Goal: Transaction & Acquisition: Purchase product/service

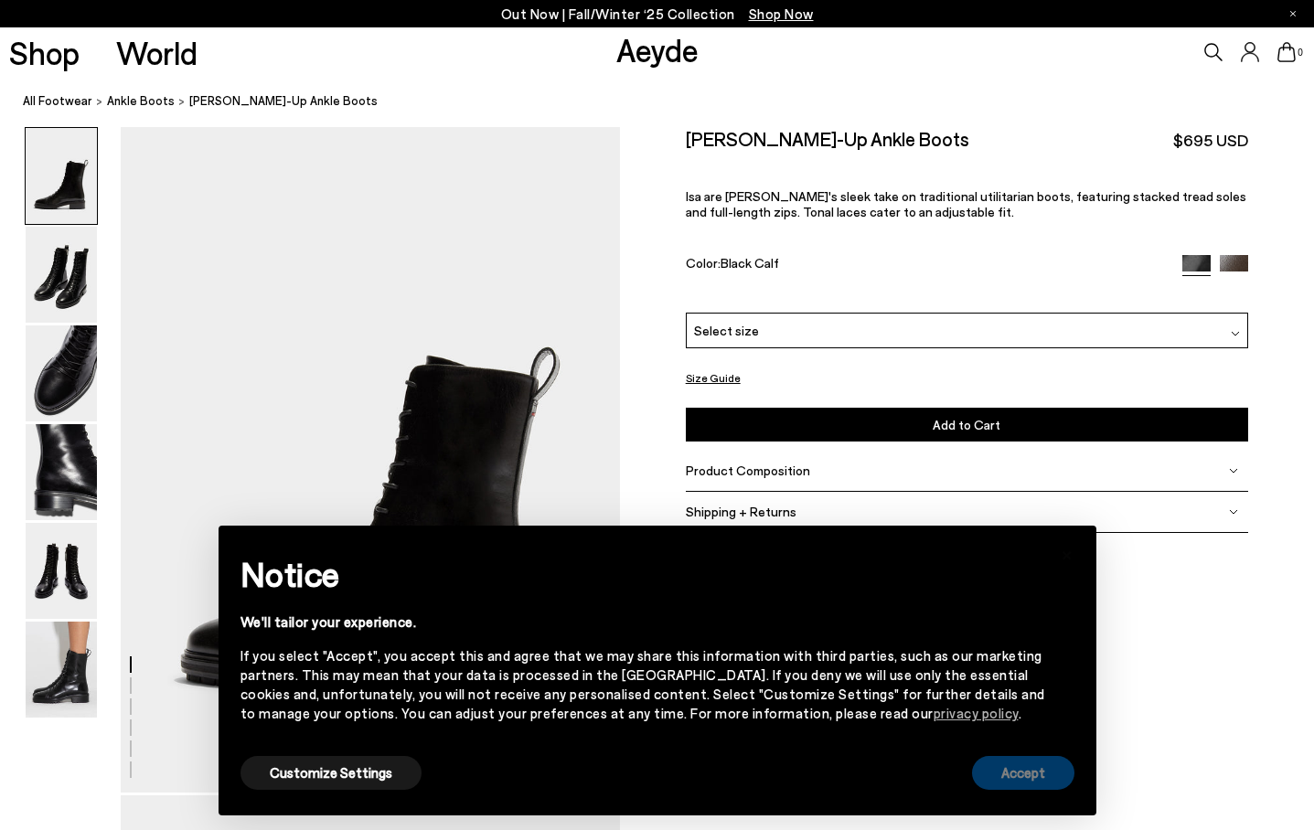
click at [1047, 776] on button "Accept" at bounding box center [1023, 773] width 102 height 34
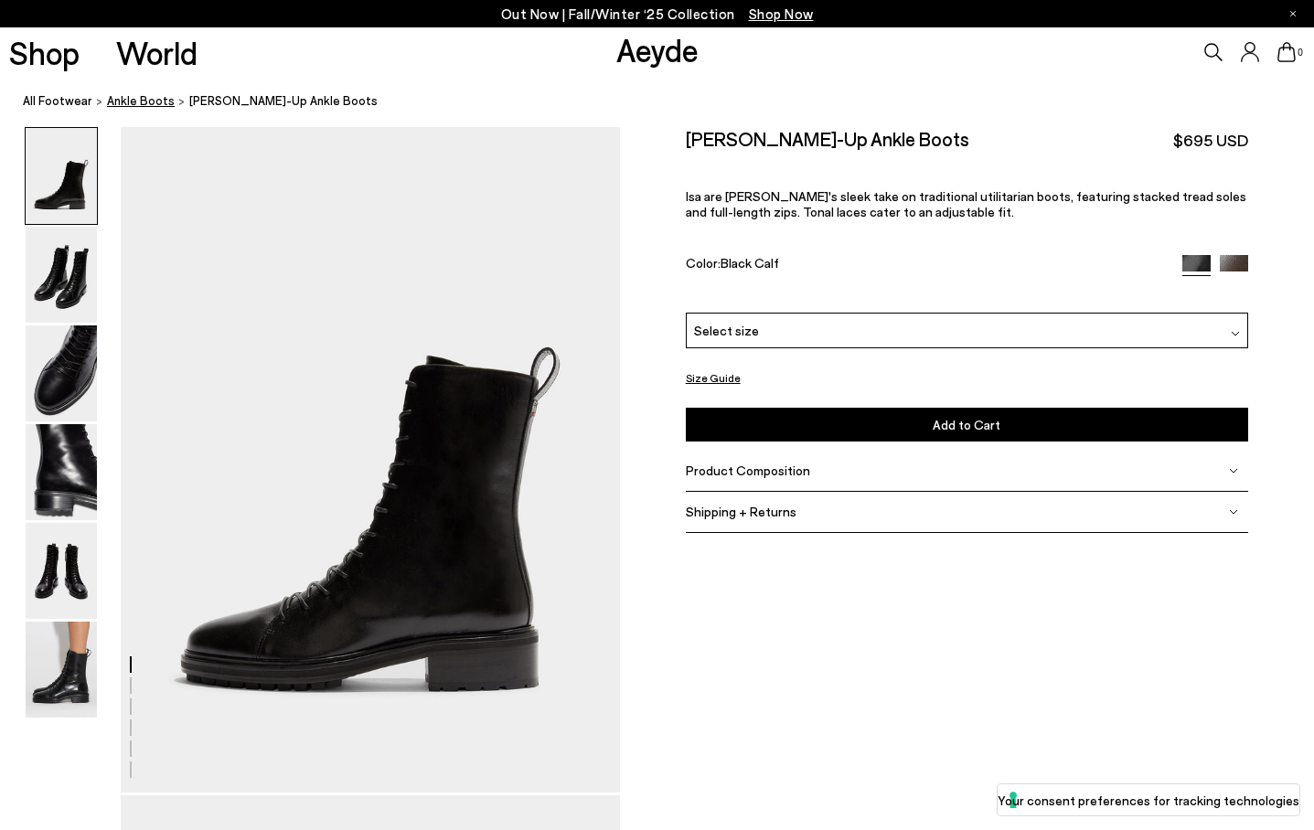
click at [129, 96] on span "ankle boots" at bounding box center [141, 100] width 68 height 15
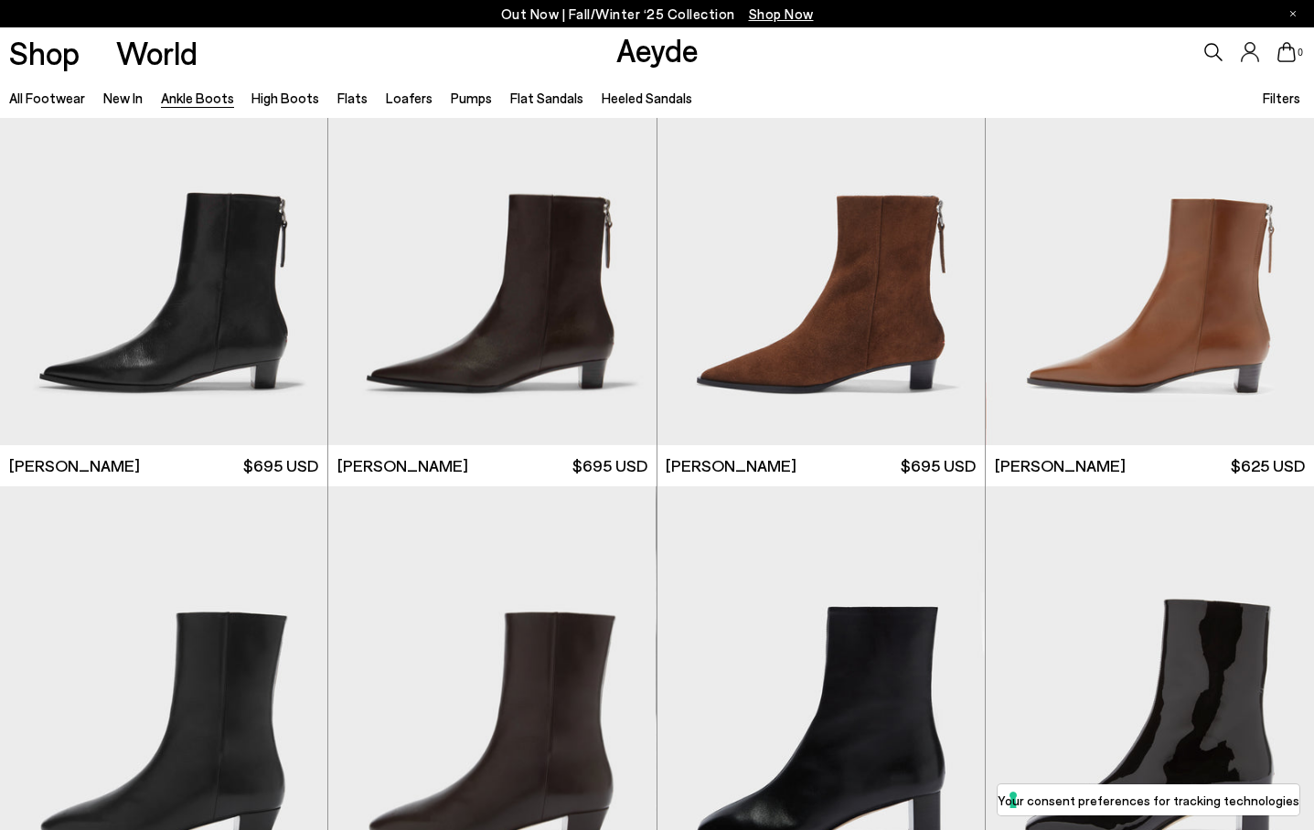
scroll to position [3108, 0]
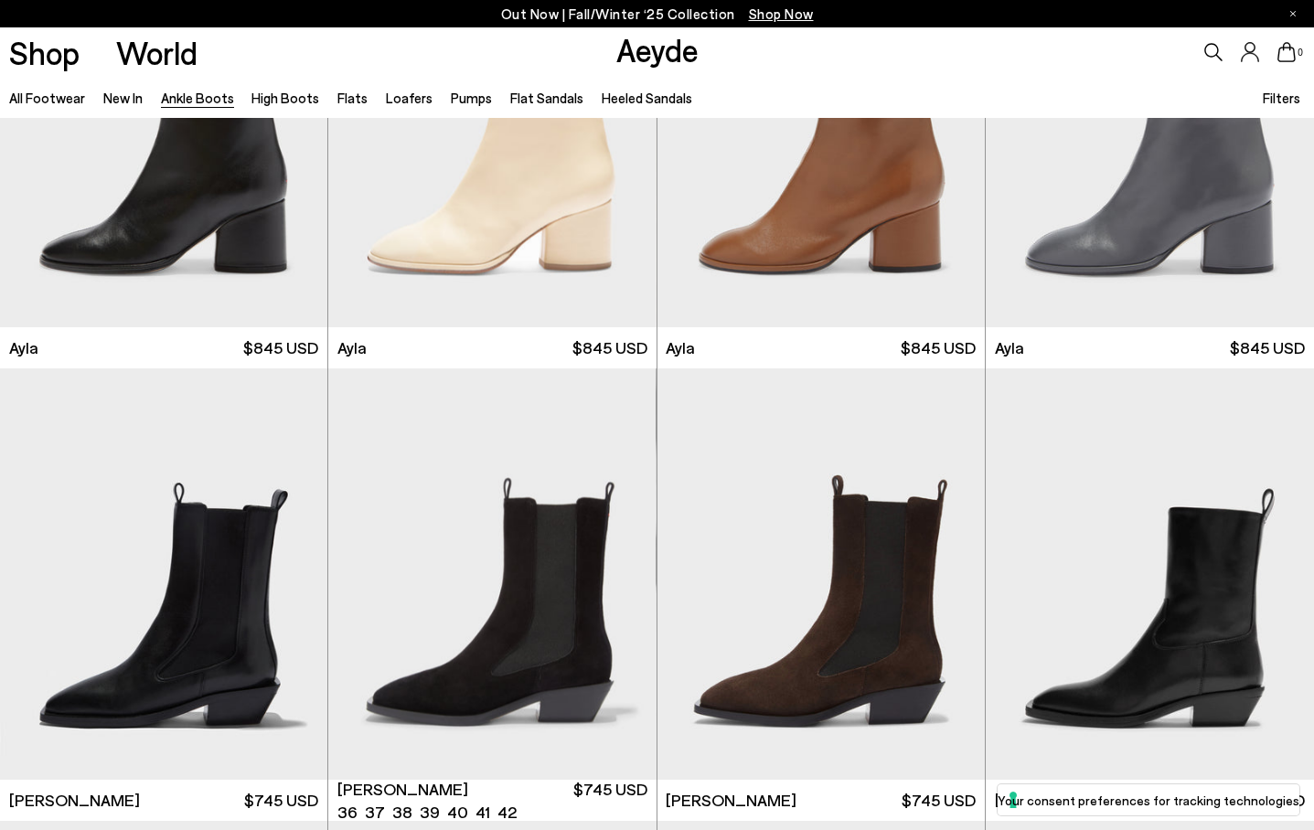
scroll to position [5403, 0]
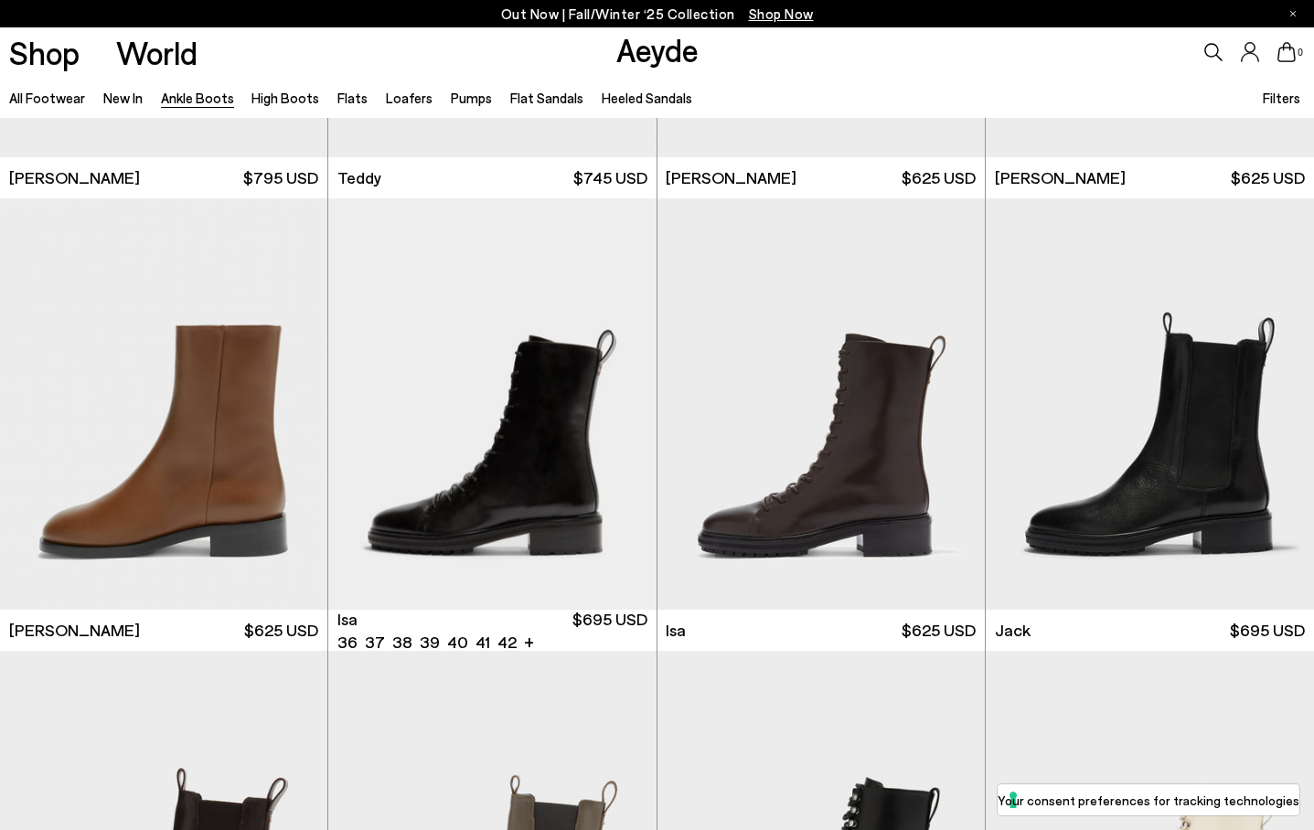
scroll to position [6336, 0]
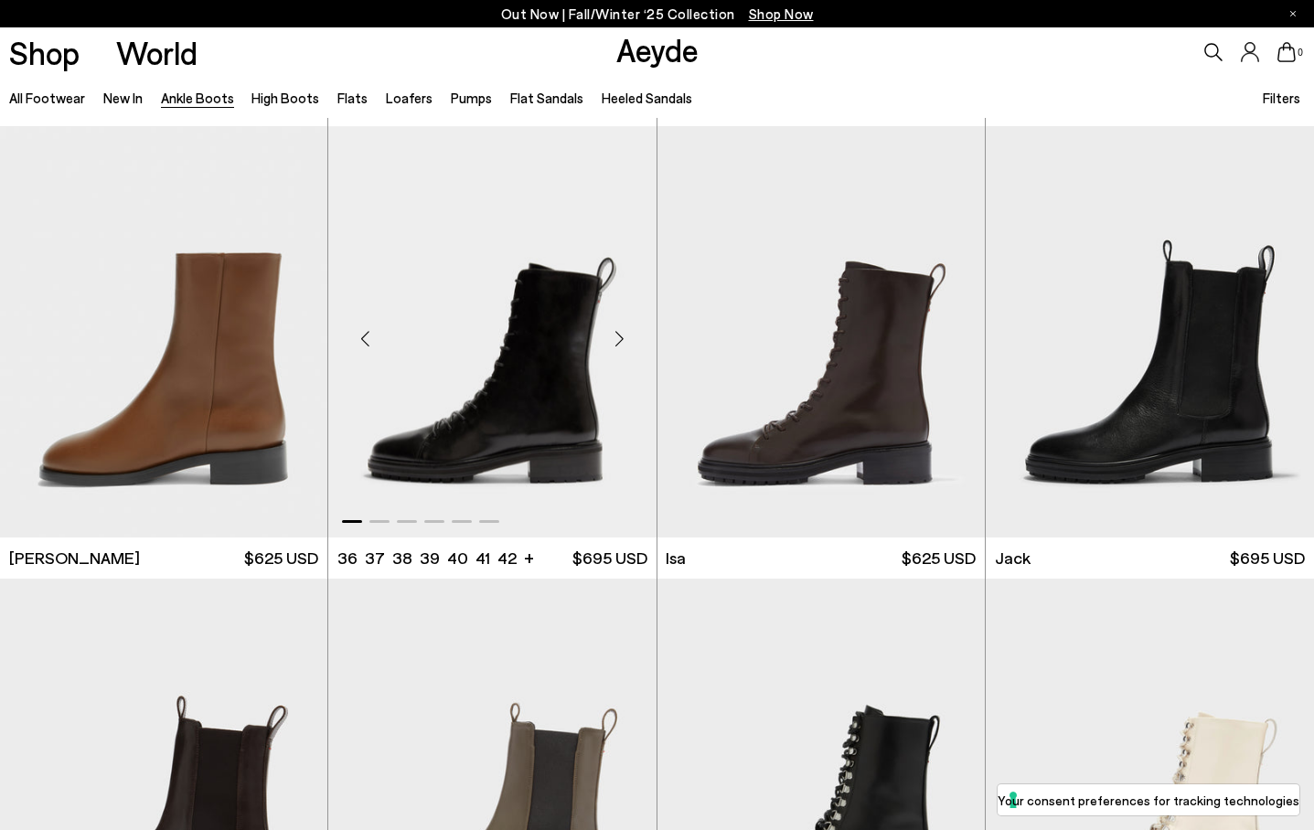
click at [617, 337] on div "Next slide" at bounding box center [620, 339] width 55 height 55
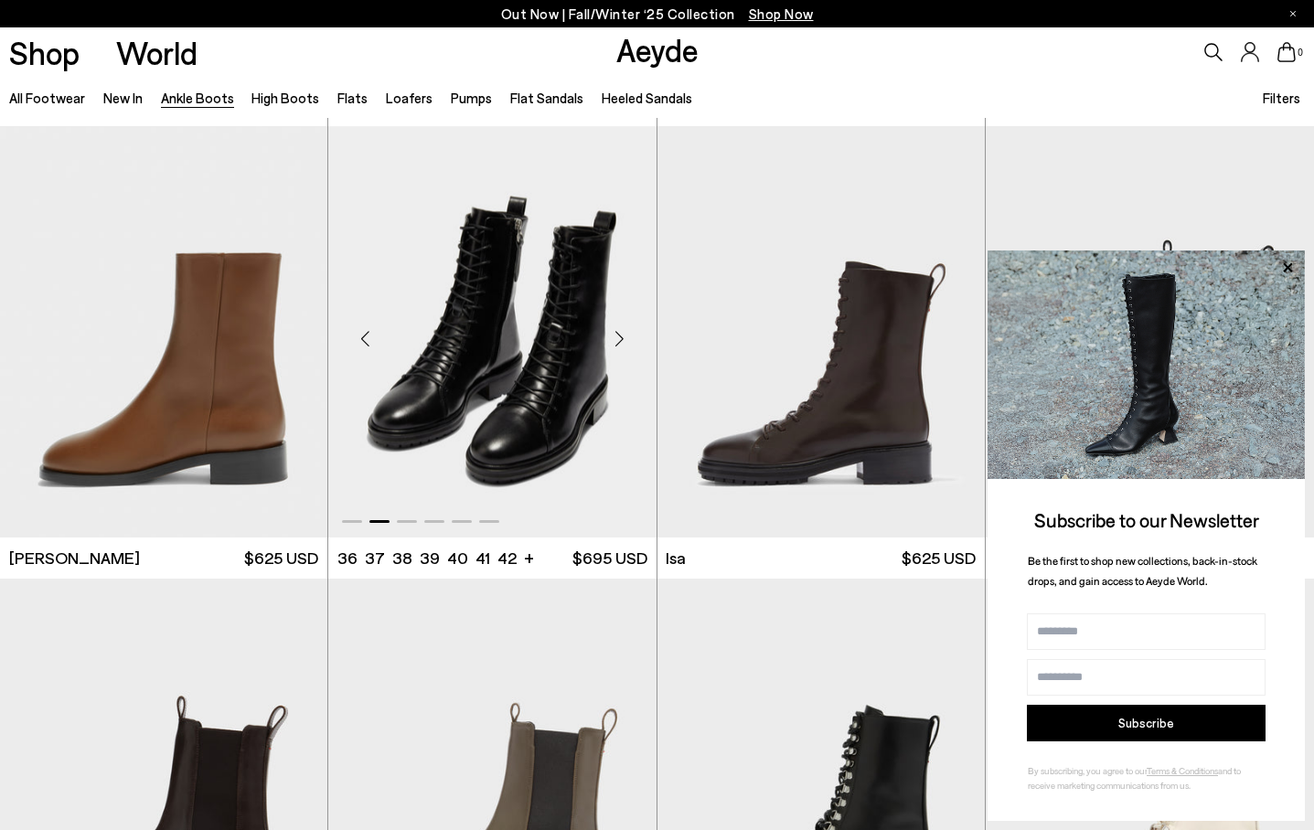
click at [617, 337] on div "Next slide" at bounding box center [620, 339] width 55 height 55
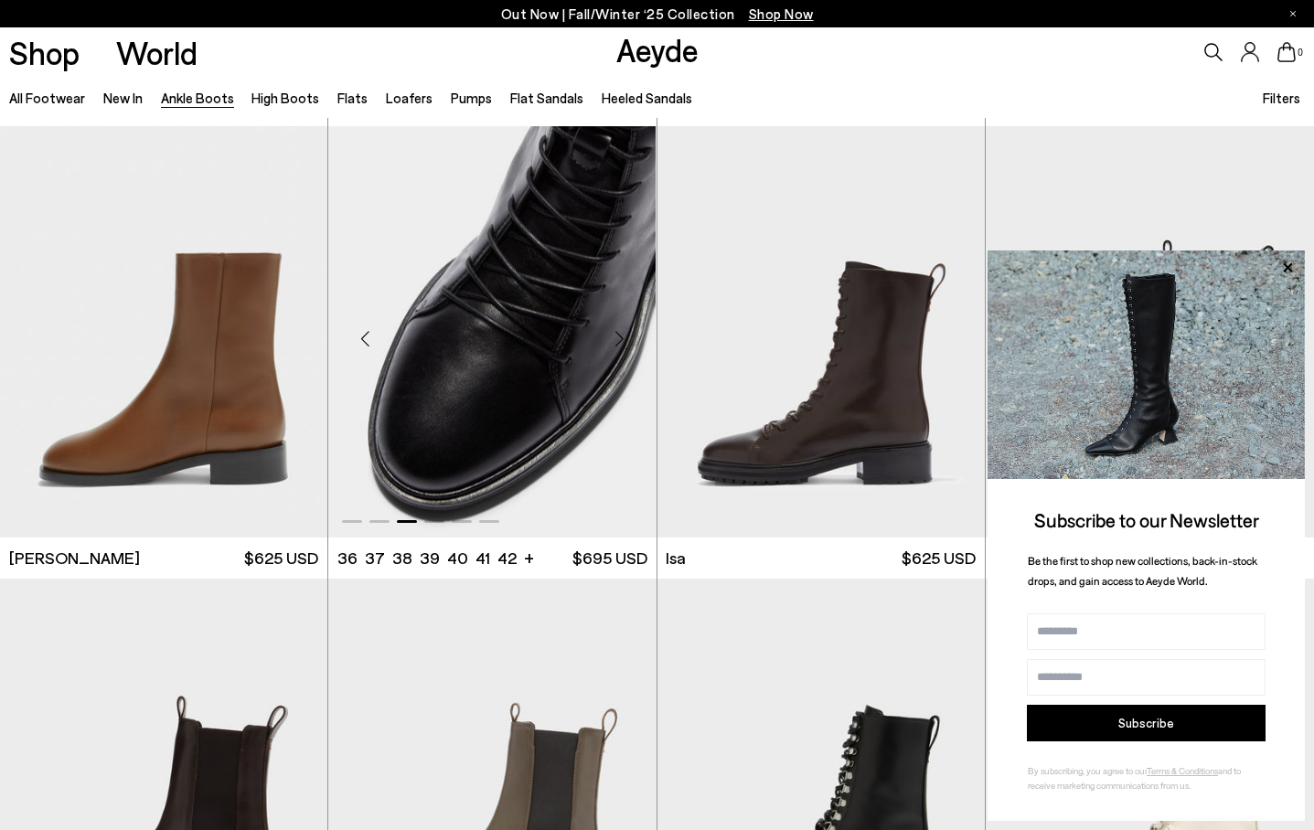
click at [617, 337] on div "Next slide" at bounding box center [620, 339] width 55 height 55
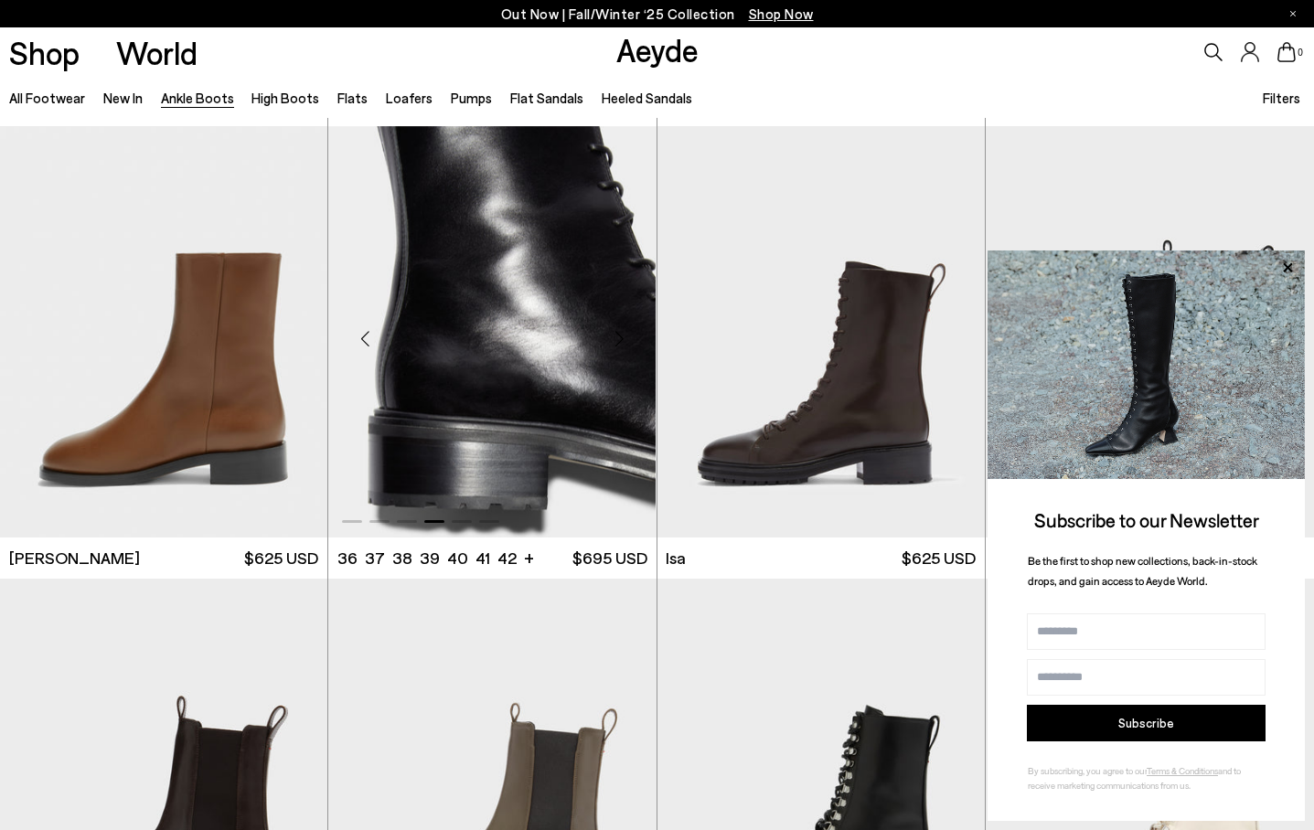
click at [617, 337] on div "Next slide" at bounding box center [620, 339] width 55 height 55
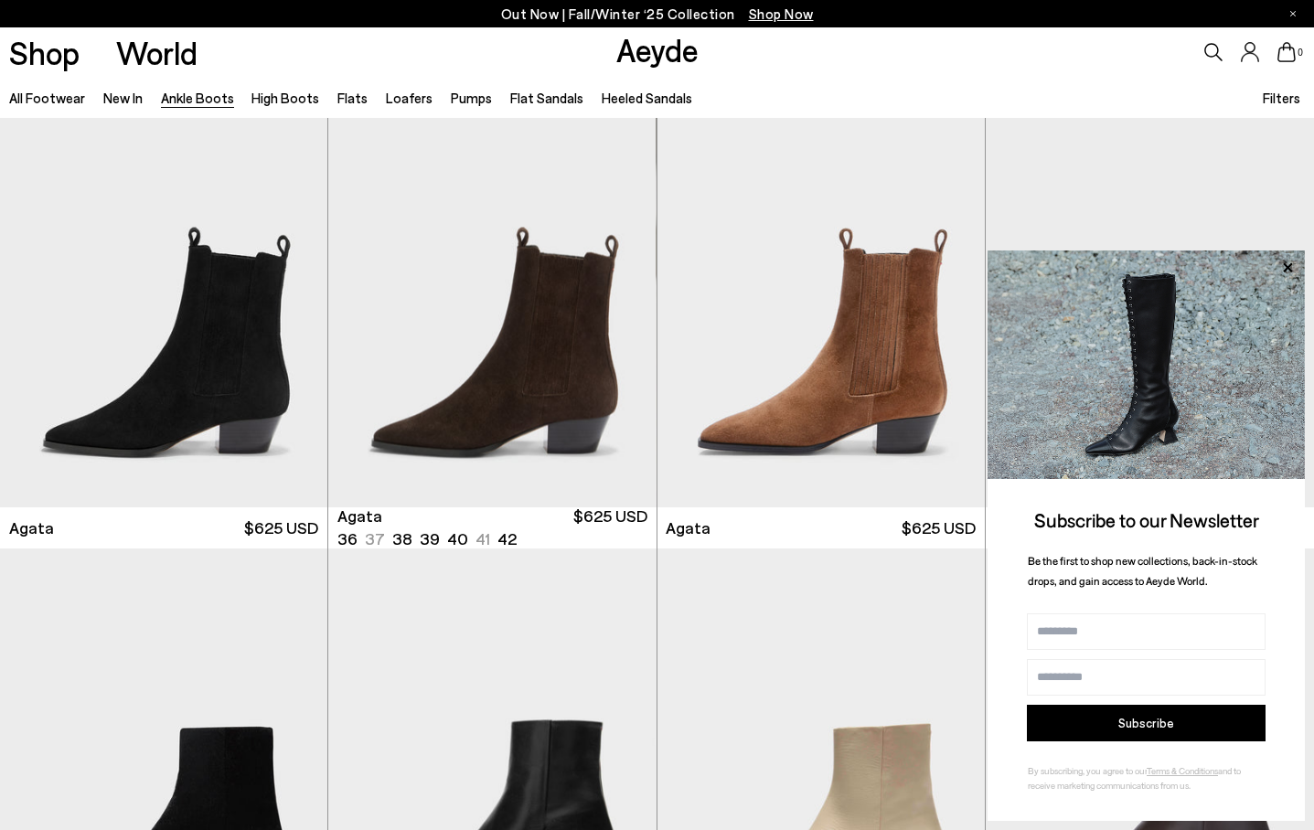
scroll to position [0, 0]
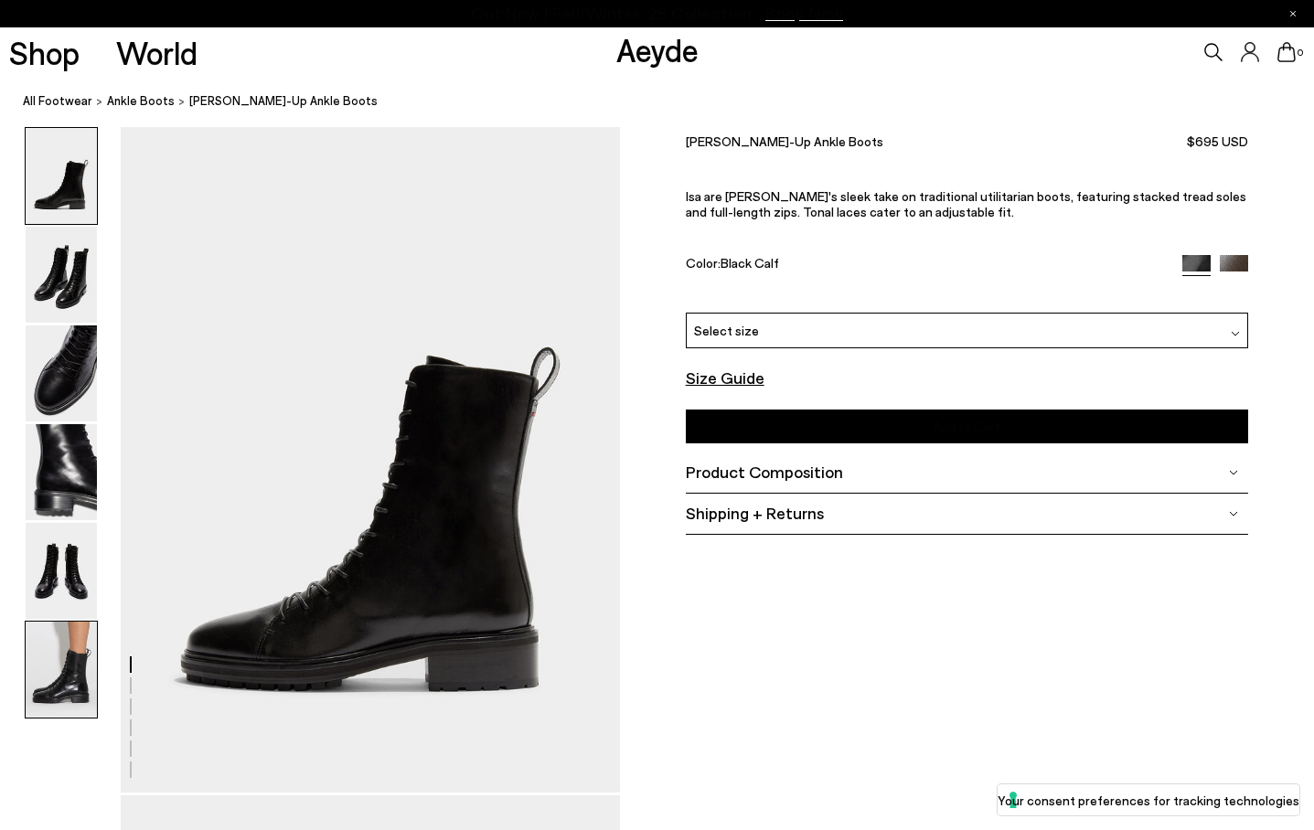
click at [59, 668] on img at bounding box center [61, 670] width 71 height 96
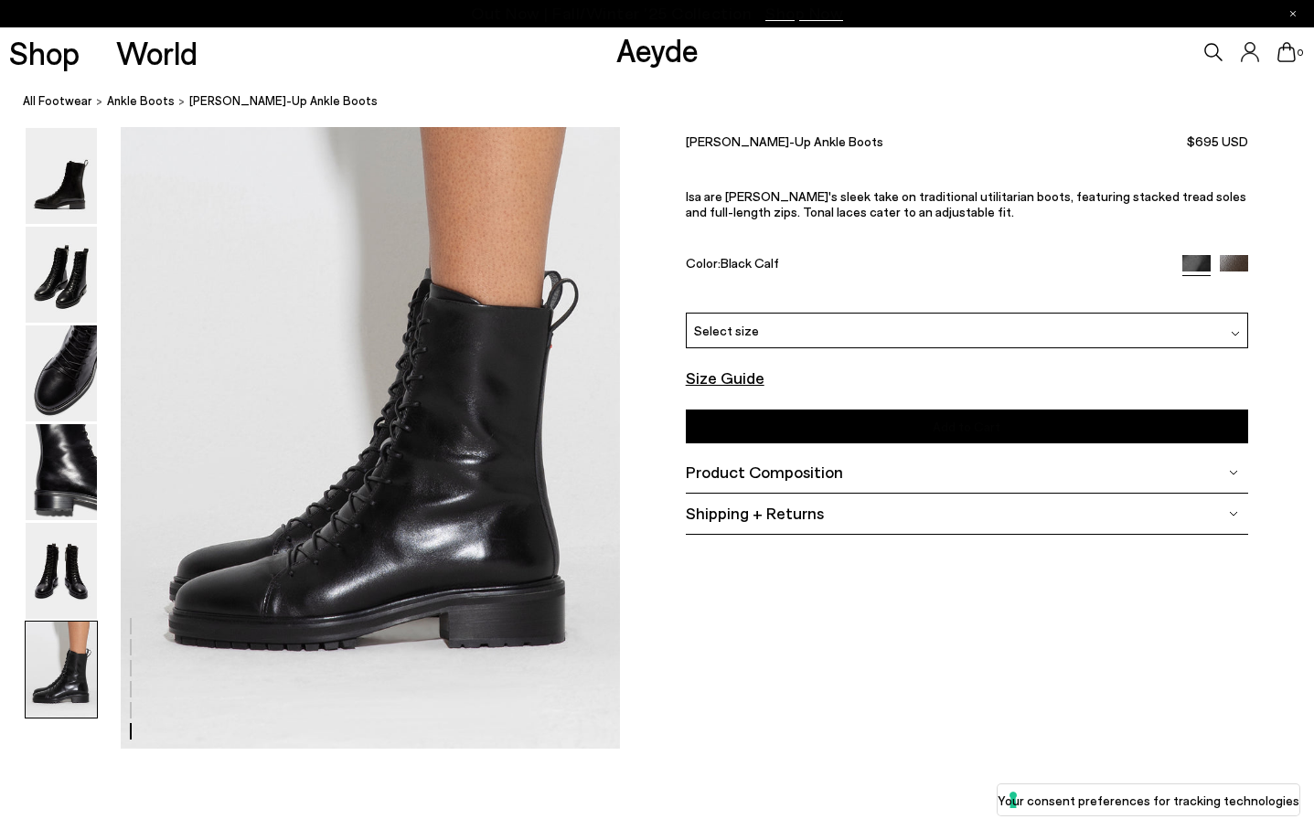
scroll to position [3382, 0]
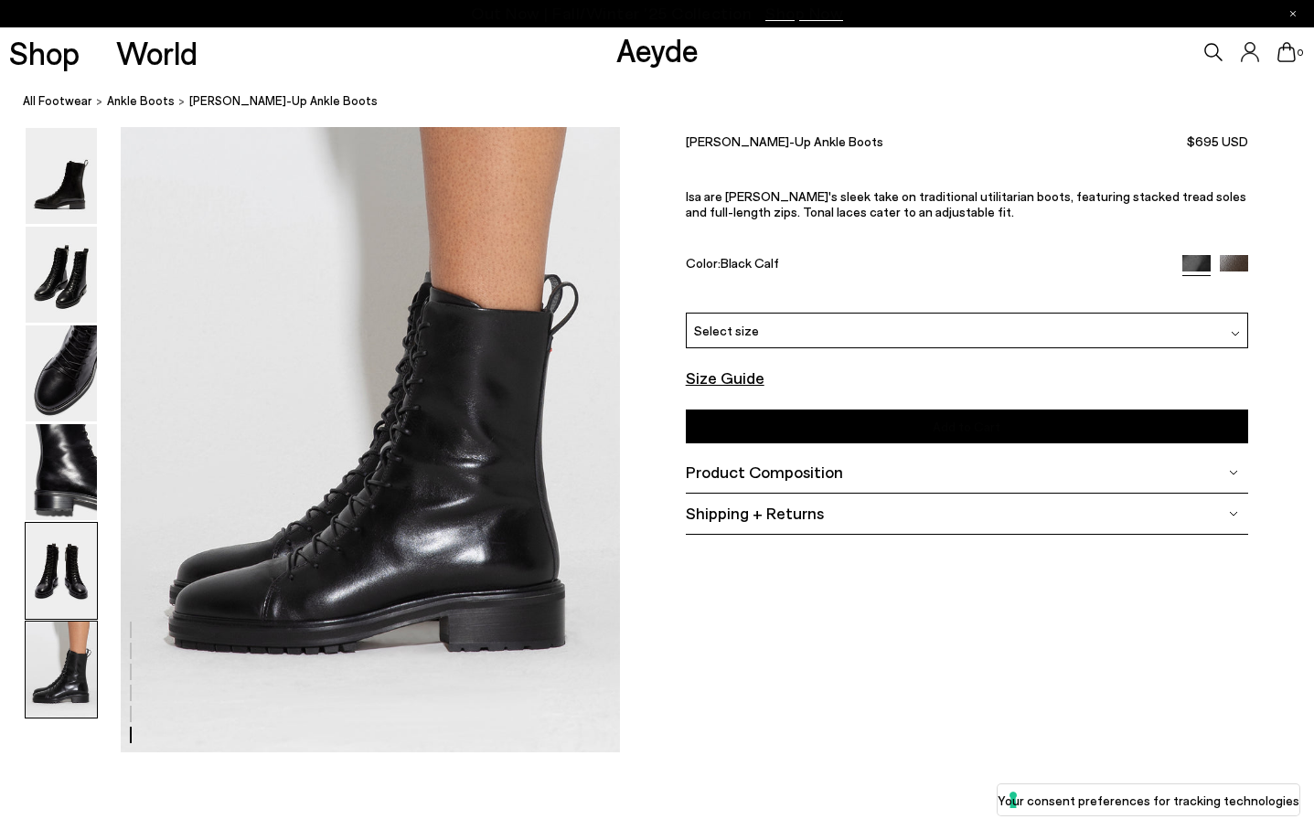
click at [94, 551] on img at bounding box center [61, 571] width 71 height 96
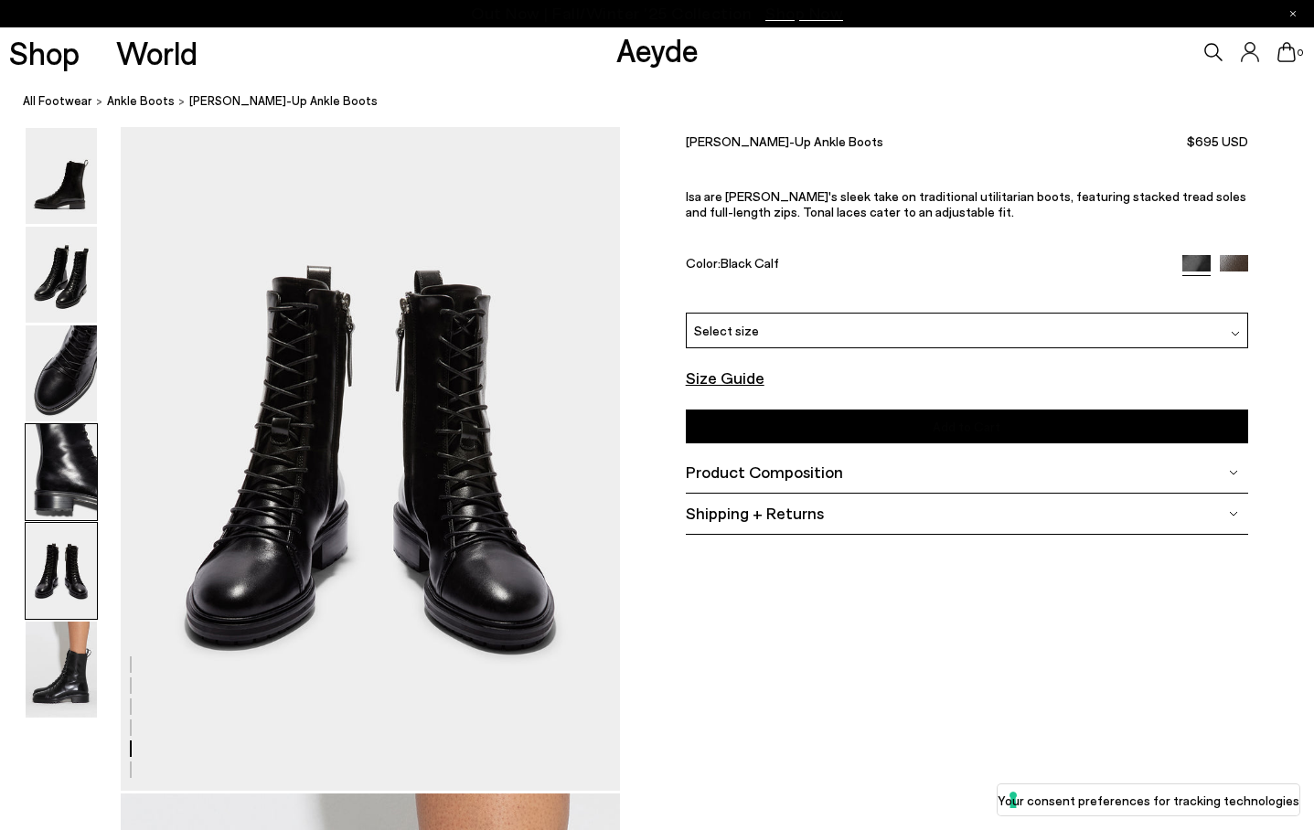
click at [81, 505] on img at bounding box center [61, 472] width 71 height 96
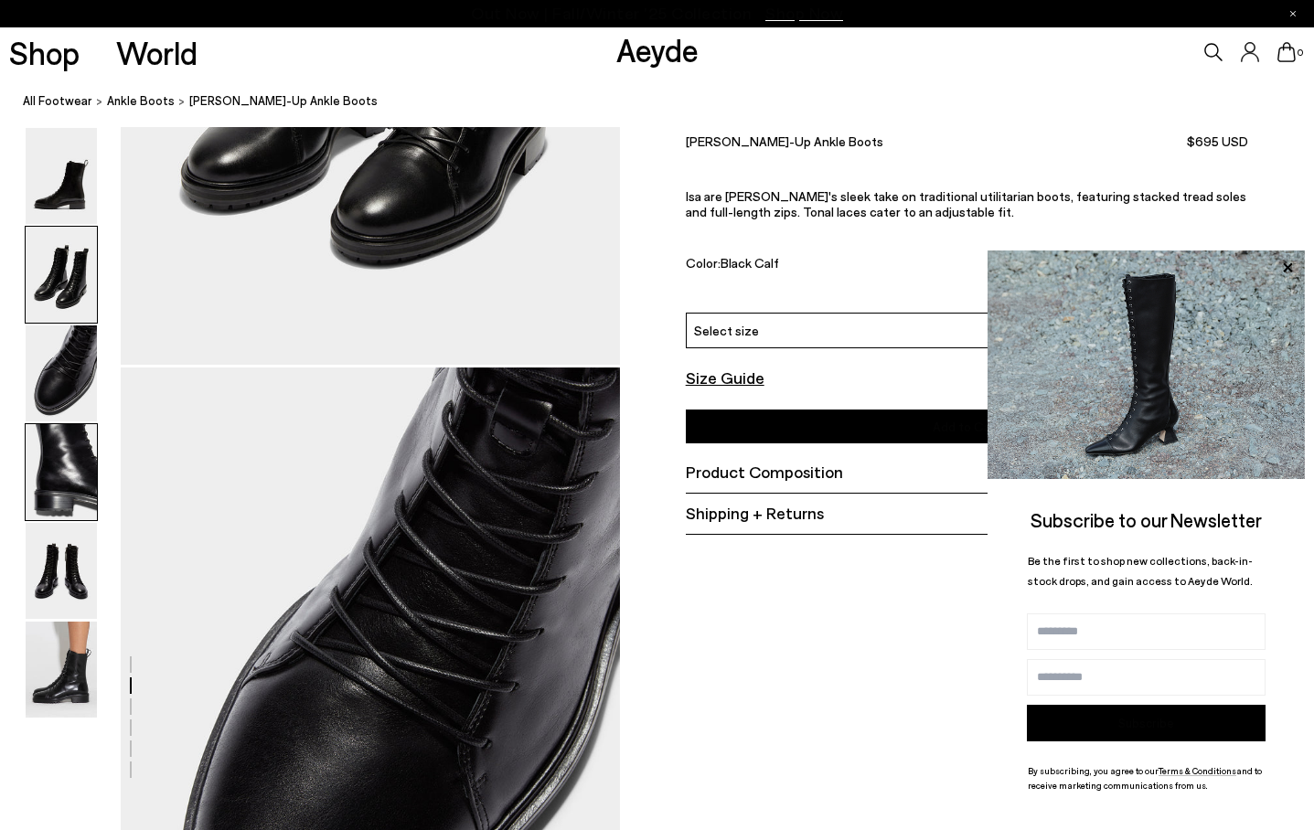
scroll to position [1092, 0]
